Goal: Find specific page/section: Find specific page/section

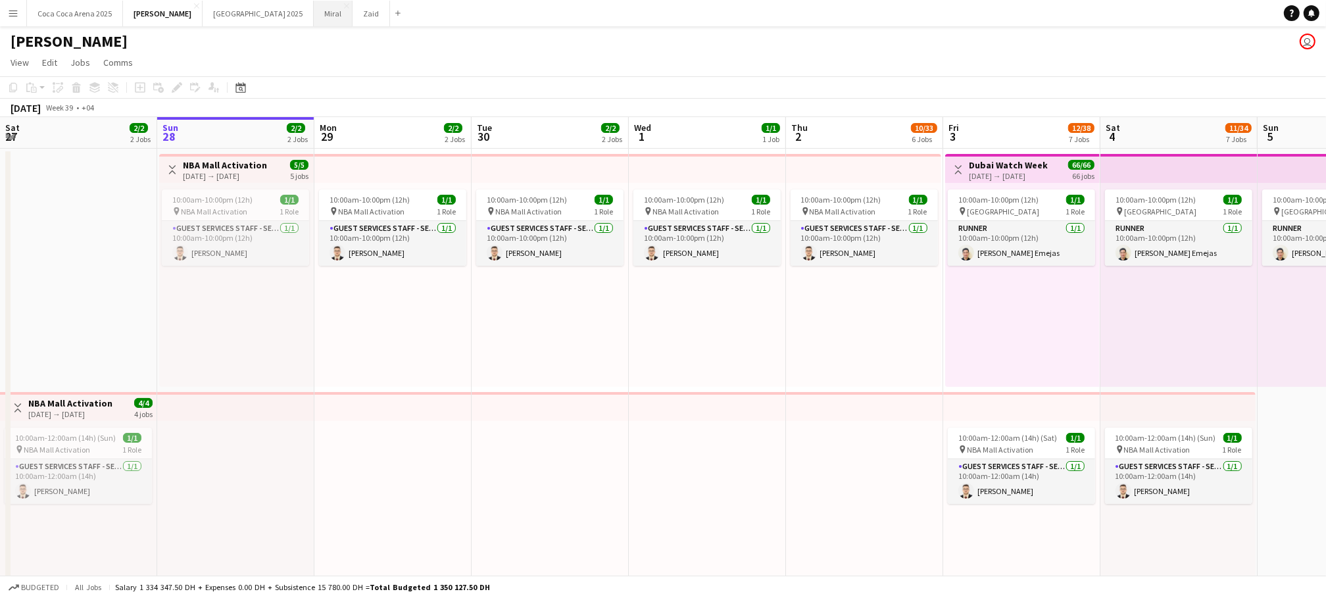
click at [314, 10] on button "Miral Close" at bounding box center [333, 14] width 39 height 26
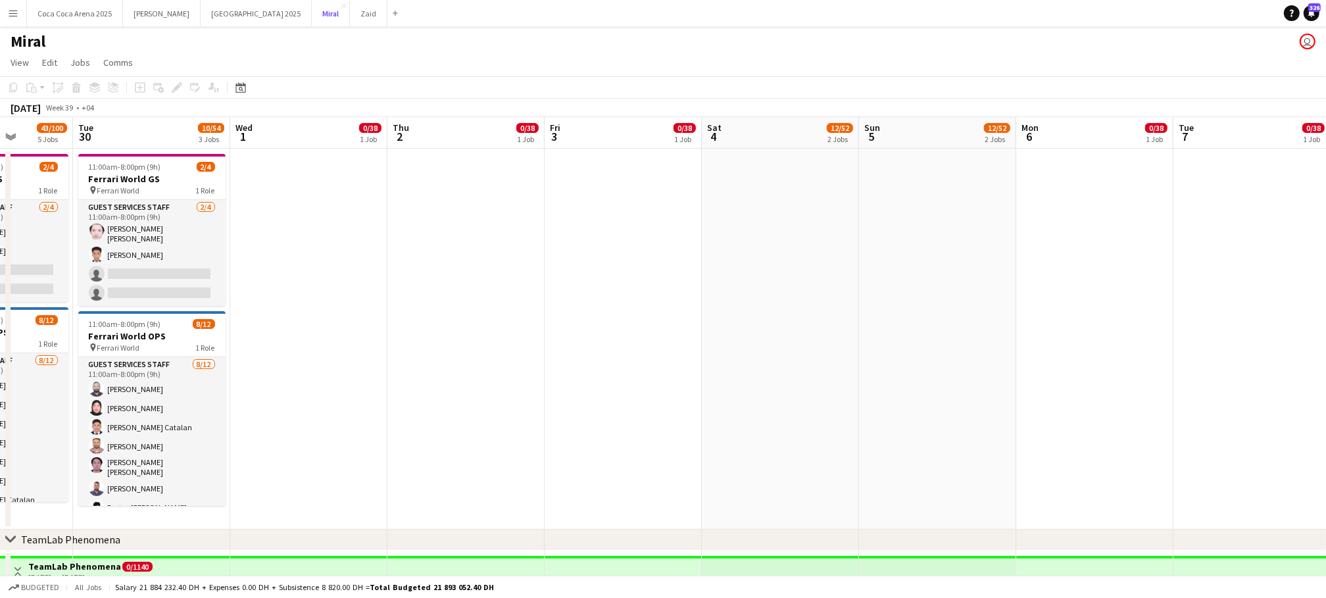
scroll to position [0, 268]
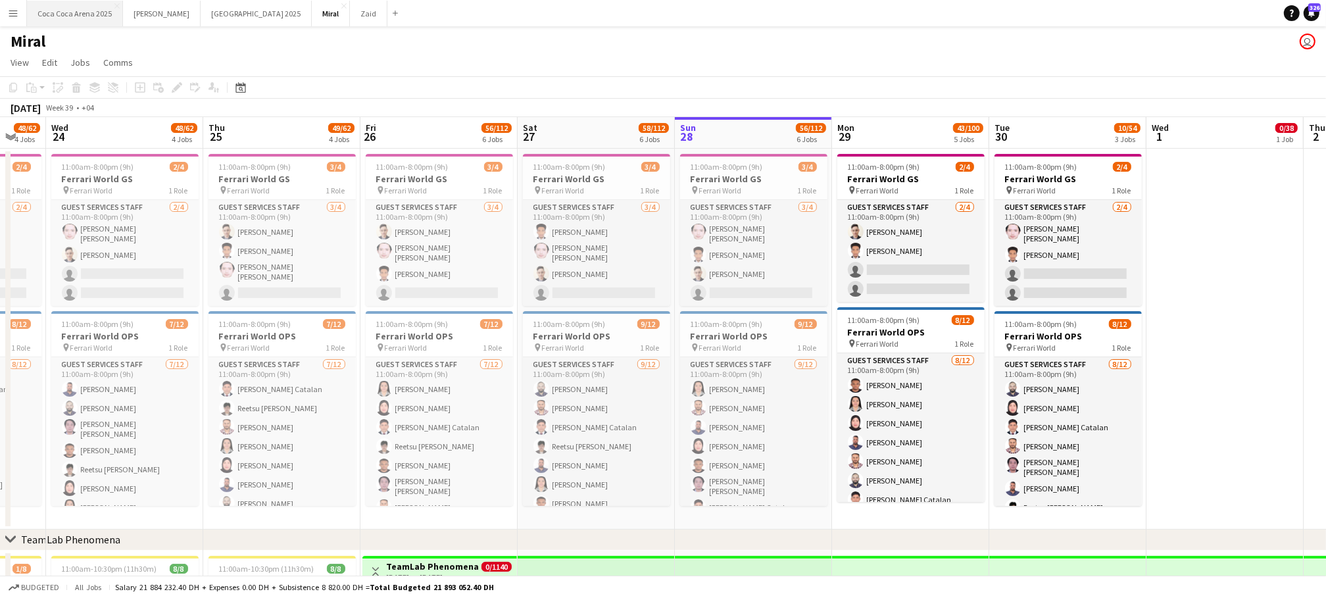
click at [88, 14] on button "[GEOGRAPHIC_DATA] 2025 Close" at bounding box center [75, 14] width 96 height 26
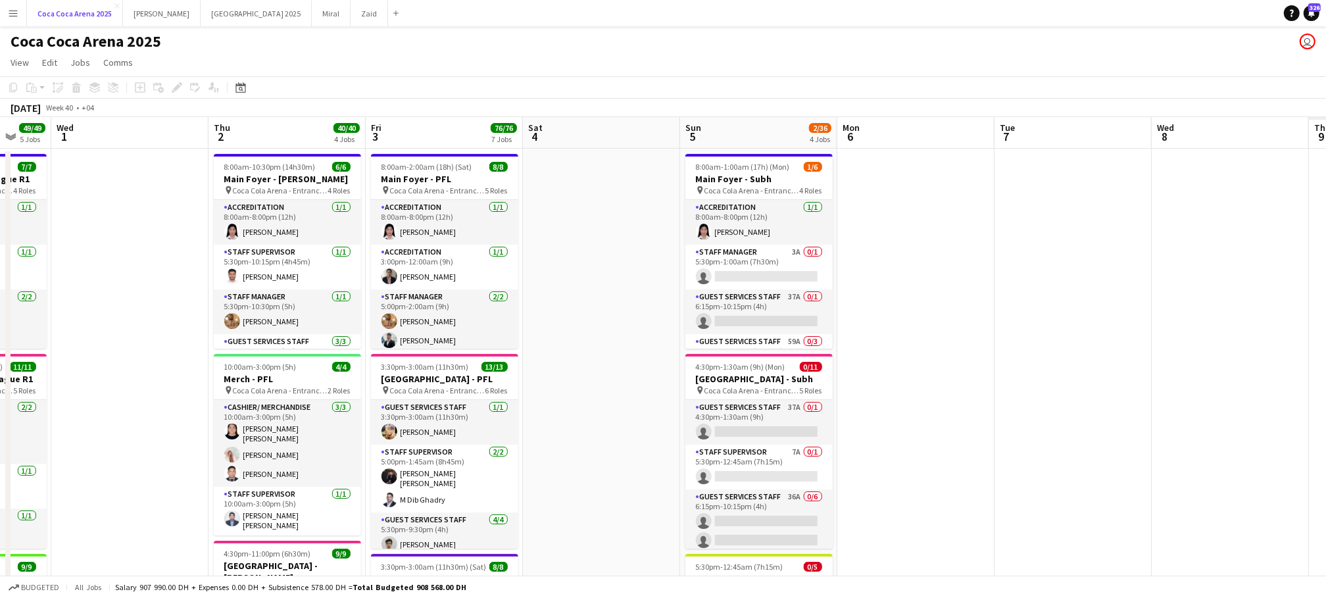
scroll to position [0, 414]
